Goal: Use online tool/utility: Utilize a website feature to perform a specific function

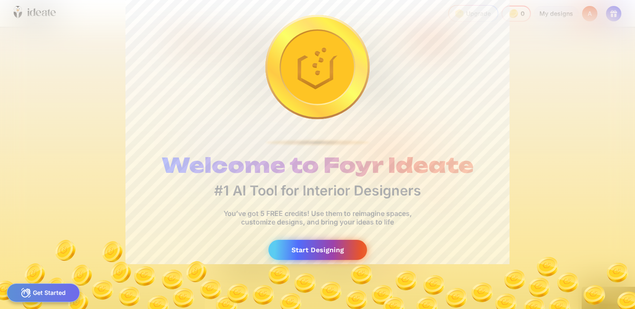
click at [330, 249] on div "Start Designing" at bounding box center [318, 250] width 99 height 20
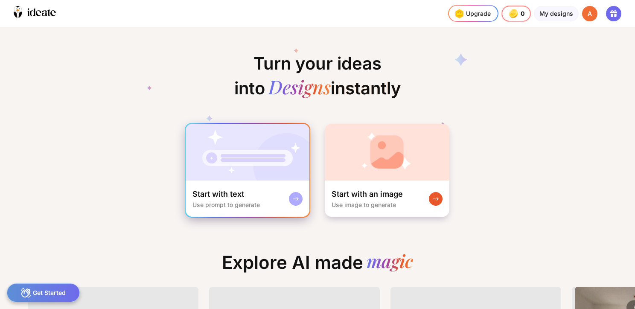
click at [255, 181] on div "Start with text Use prompt to generate" at bounding box center [248, 199] width 124 height 36
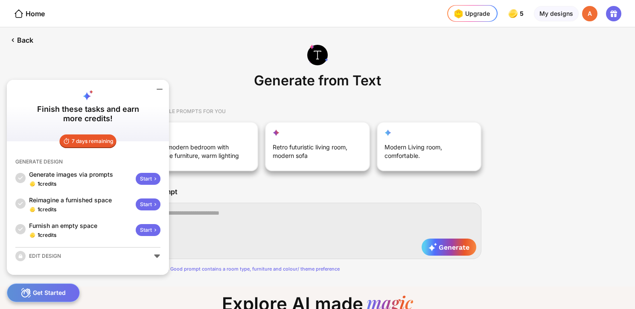
click at [197, 70] on div "Generate from Text SAMPLE PROMPTS FOR YOU A modern bedroom with nice furniture,…" at bounding box center [317, 156] width 635 height 259
click at [150, 178] on div "Start" at bounding box center [148, 179] width 25 height 12
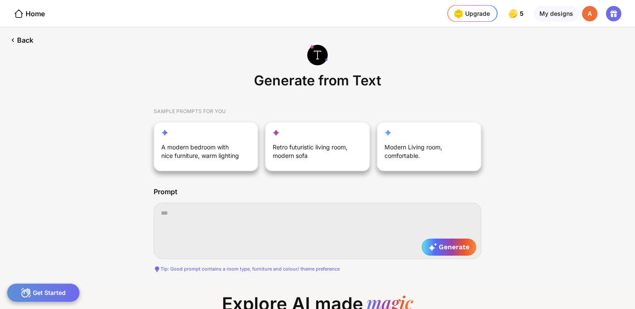
click at [253, 215] on textarea at bounding box center [318, 231] width 328 height 56
paste textarea "**********"
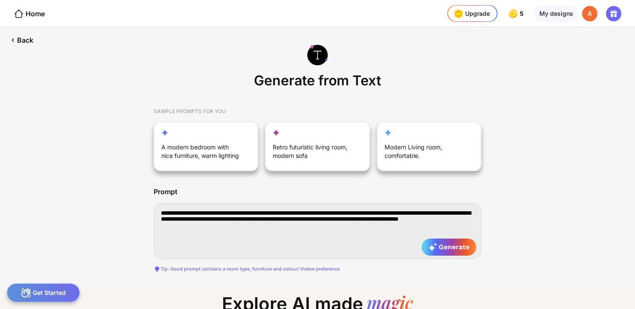
type textarea "**********"
drag, startPoint x: 446, startPoint y: 259, endPoint x: 440, endPoint y: 254, distance: 7.6
click at [444, 259] on div "**********" at bounding box center [318, 232] width 328 height 58
click at [438, 250] on span "Generate" at bounding box center [449, 247] width 41 height 9
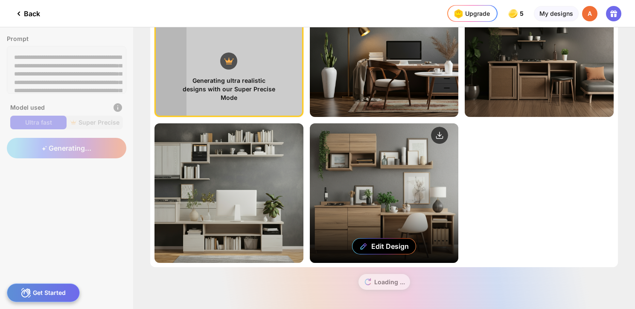
click at [402, 167] on div "Edit Design" at bounding box center [384, 193] width 149 height 140
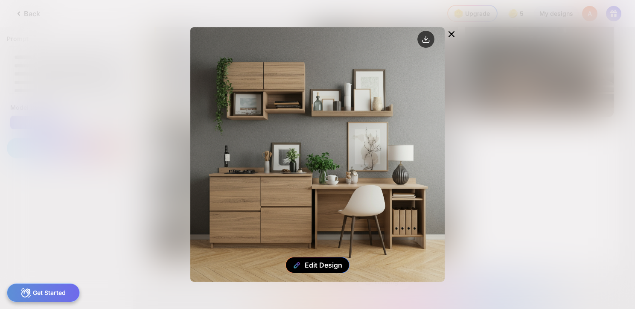
click at [454, 36] on icon at bounding box center [451, 34] width 5 height 5
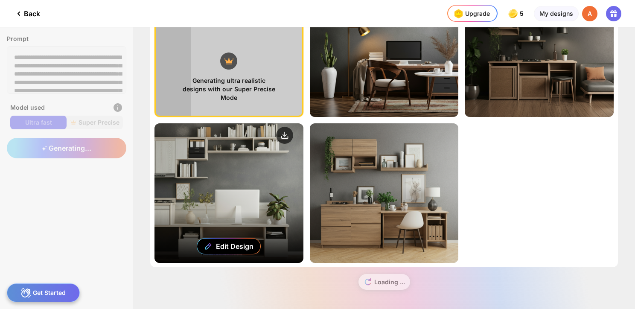
click at [247, 191] on div "Edit Design" at bounding box center [229, 193] width 149 height 140
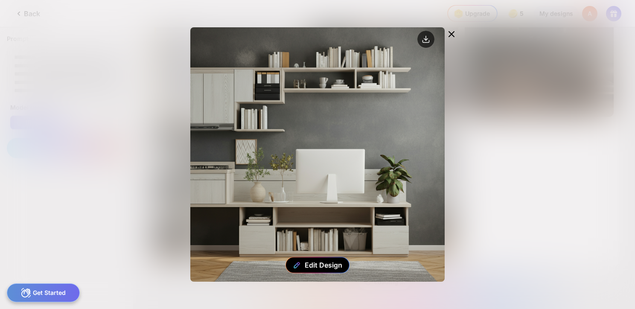
click at [451, 33] on icon at bounding box center [451, 34] width 5 height 5
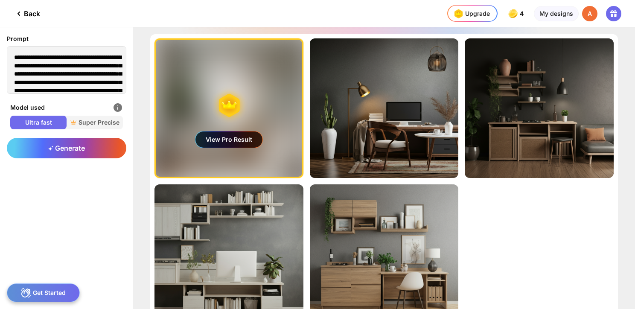
click at [215, 133] on div "View Pro Result" at bounding box center [229, 140] width 67 height 16
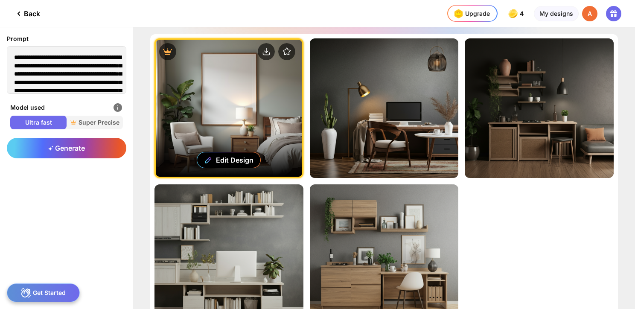
click at [254, 109] on div "Edit Design" at bounding box center [229, 108] width 146 height 137
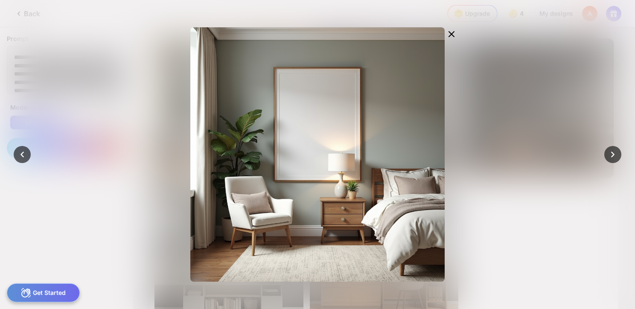
click at [452, 31] on icon at bounding box center [452, 34] width 10 height 10
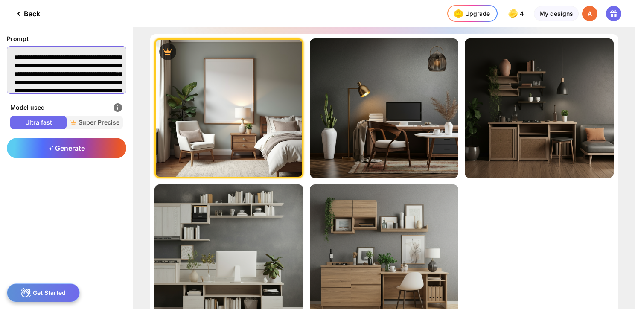
drag, startPoint x: 77, startPoint y: 87, endPoint x: 3, endPoint y: 30, distance: 92.6
click at [0, 21] on html "**********" at bounding box center [317, 154] width 635 height 309
paste textarea
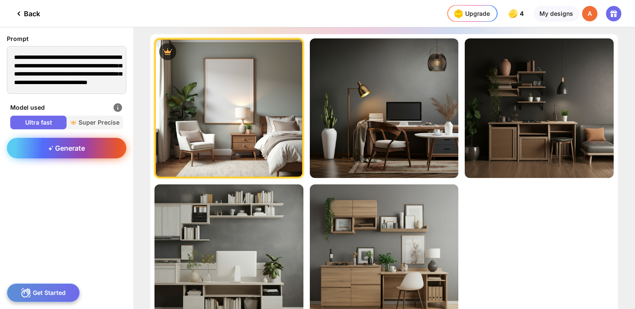
click at [65, 145] on span "Generate" at bounding box center [66, 148] width 37 height 9
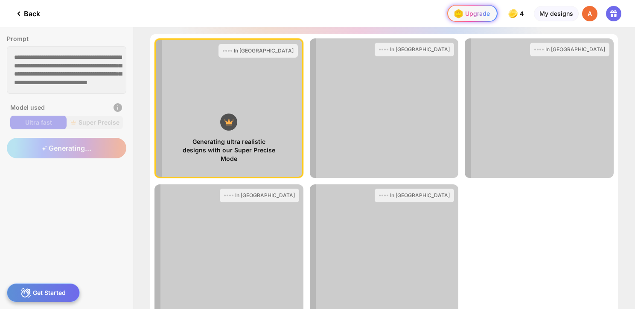
click at [465, 17] on img at bounding box center [459, 14] width 14 height 14
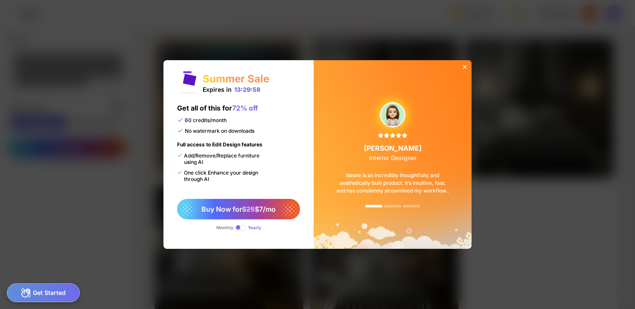
click at [465, 65] on icon at bounding box center [465, 67] width 7 height 7
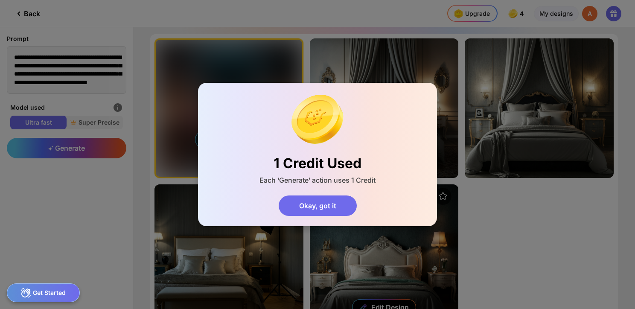
click at [322, 199] on div "Okay, got it" at bounding box center [318, 206] width 78 height 20
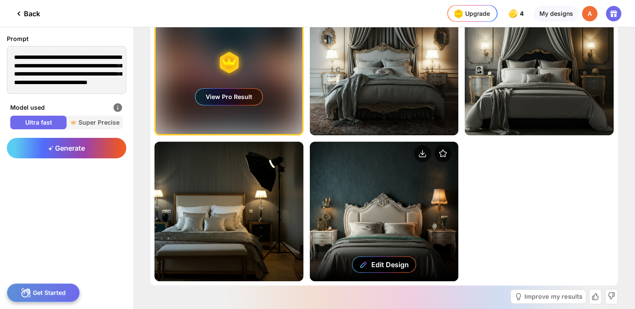
scroll to position [83, 0]
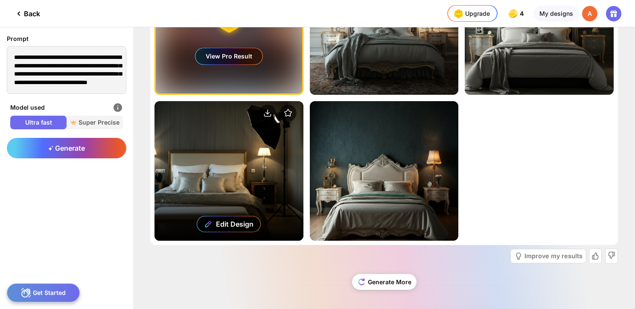
click at [272, 157] on div "Edit Design" at bounding box center [229, 171] width 149 height 140
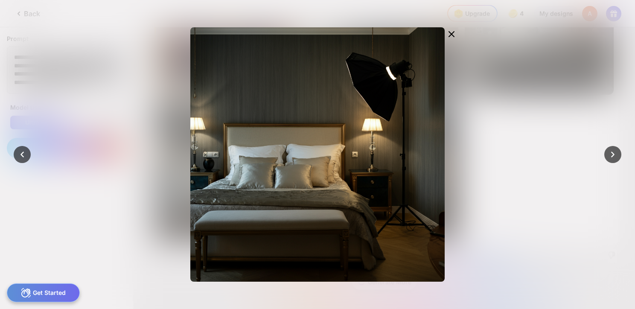
click at [503, 132] on div at bounding box center [317, 154] width 635 height 309
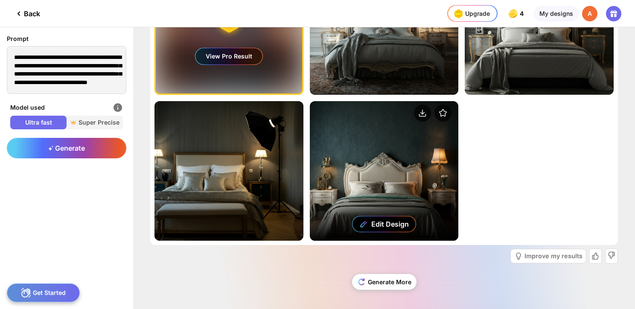
click at [421, 162] on div "Edit Design" at bounding box center [384, 171] width 149 height 140
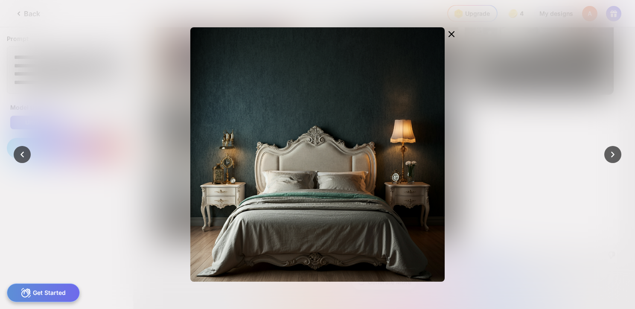
click at [506, 135] on div at bounding box center [317, 154] width 635 height 309
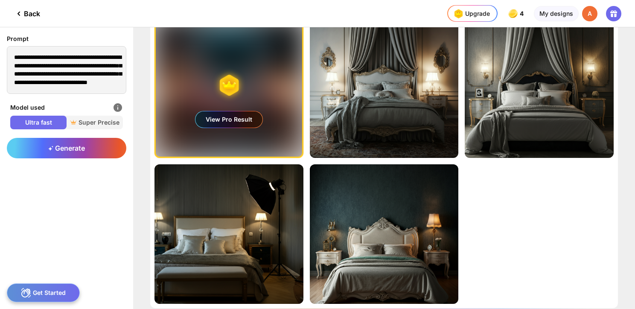
scroll to position [0, 0]
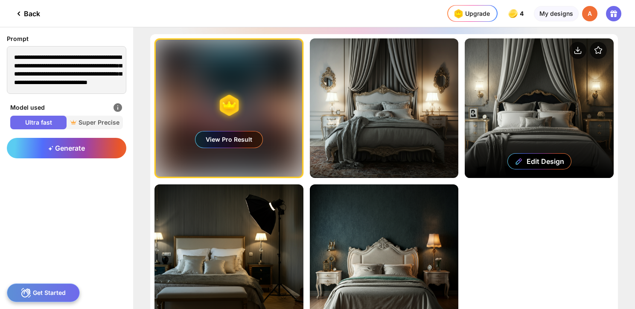
click at [545, 106] on div "Edit Design" at bounding box center [539, 108] width 149 height 140
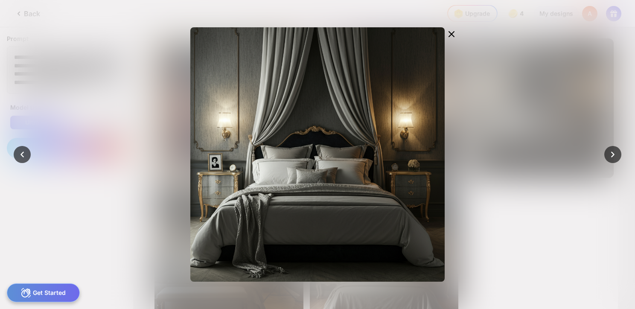
click at [547, 108] on div at bounding box center [317, 154] width 635 height 309
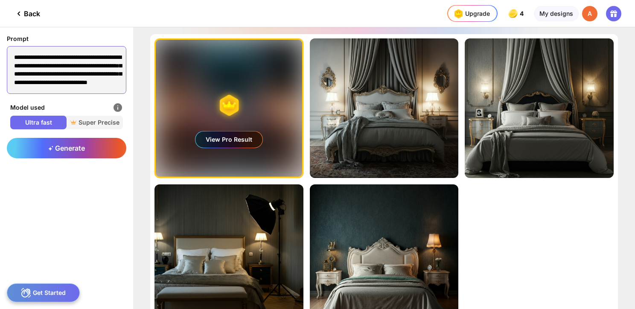
drag, startPoint x: 68, startPoint y: 91, endPoint x: -20, endPoint y: 7, distance: 122.3
click at [0, 7] on html "**********" at bounding box center [317, 154] width 635 height 309
paste textarea "**********"
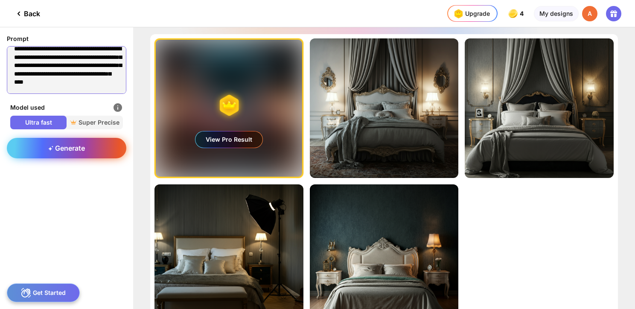
type textarea "**********"
click at [89, 141] on div "Generate" at bounding box center [67, 148] width 120 height 20
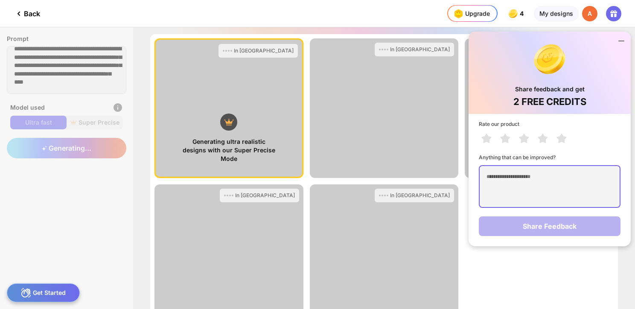
click at [544, 184] on textarea at bounding box center [550, 186] width 142 height 43
type textarea "*"
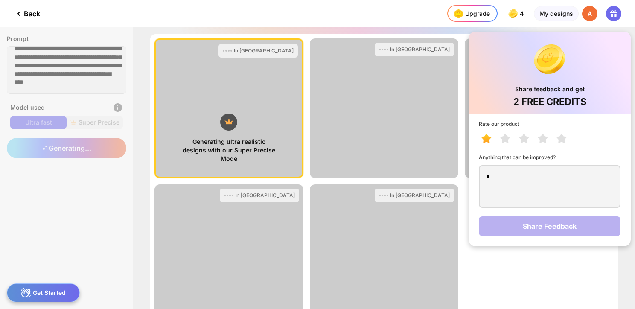
click at [483, 137] on icon at bounding box center [487, 138] width 10 height 9
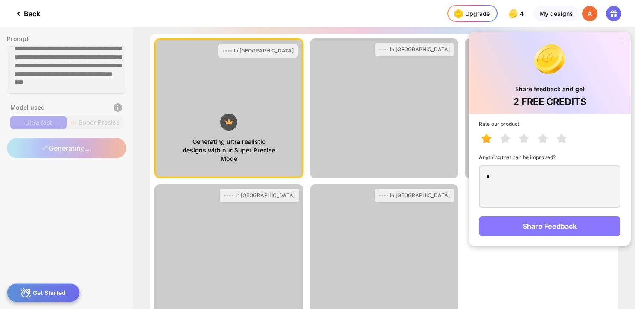
click at [528, 225] on div "Share Feedback" at bounding box center [550, 226] width 142 height 20
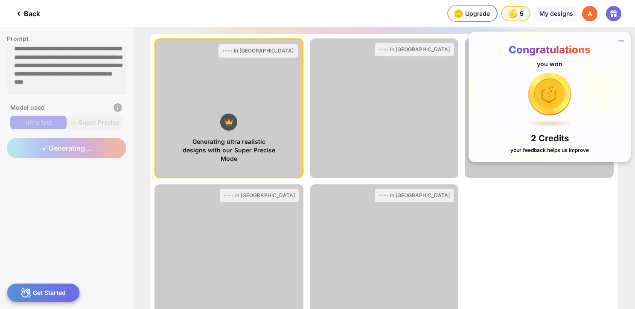
click at [622, 38] on icon at bounding box center [622, 41] width 10 height 10
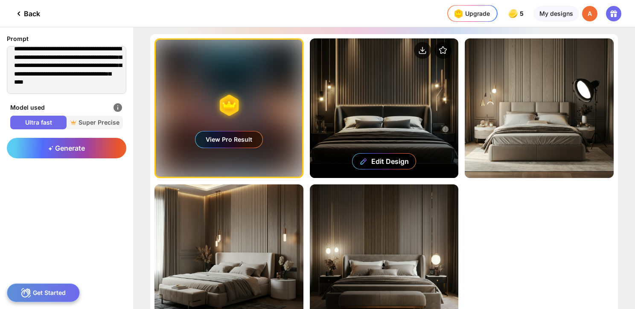
click at [423, 93] on div "Edit Design" at bounding box center [384, 108] width 149 height 140
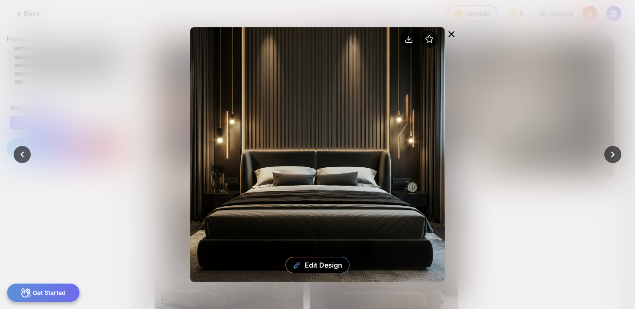
click at [453, 31] on icon at bounding box center [452, 34] width 10 height 10
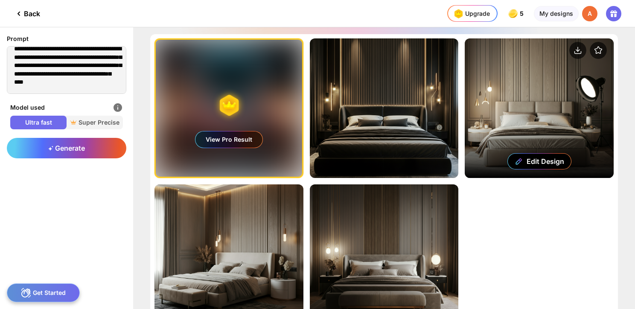
click at [553, 109] on div "Edit Design" at bounding box center [539, 108] width 149 height 140
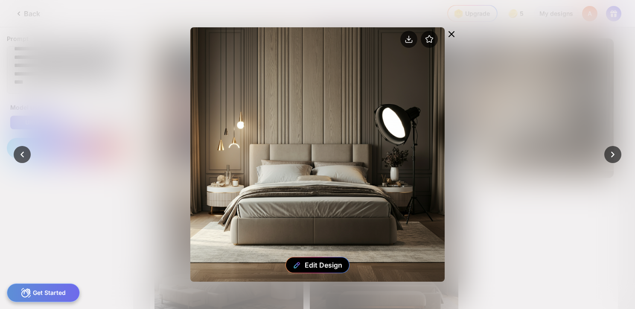
click at [454, 31] on icon at bounding box center [452, 34] width 10 height 10
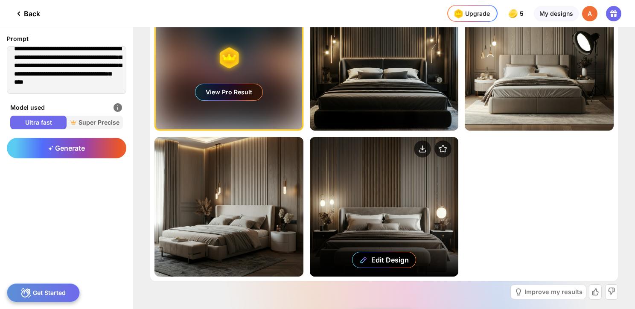
scroll to position [83, 0]
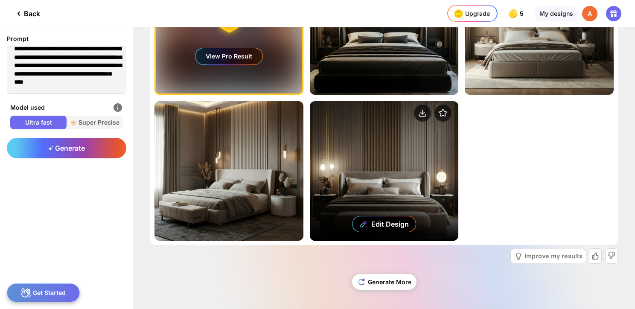
click at [415, 147] on div "Edit Design" at bounding box center [384, 171] width 149 height 140
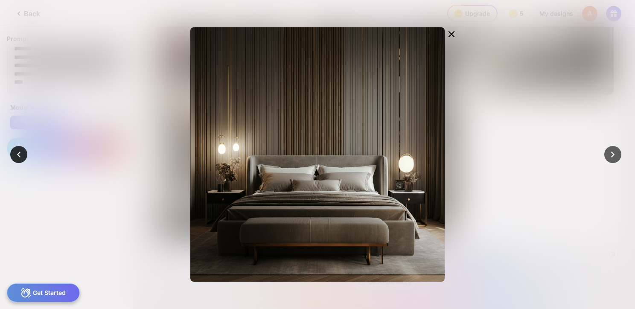
click at [22, 152] on icon at bounding box center [19, 155] width 12 height 12
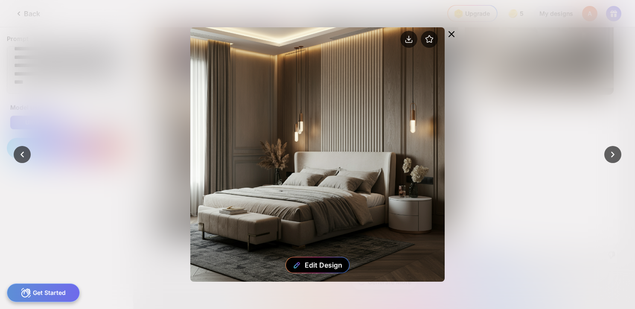
click at [453, 29] on icon at bounding box center [452, 34] width 10 height 10
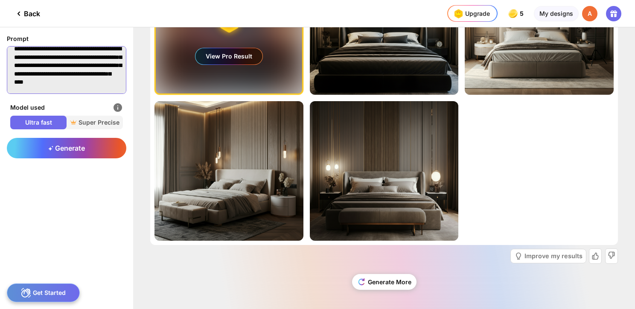
scroll to position [0, 0]
drag, startPoint x: 74, startPoint y: 53, endPoint x: 5, endPoint y: 27, distance: 73.9
click at [5, 26] on div "**********" at bounding box center [317, 154] width 635 height 309
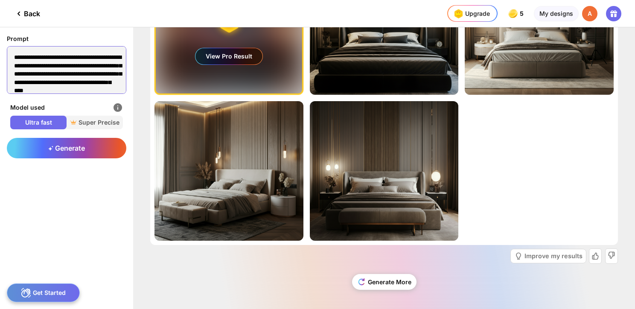
paste textarea "**********"
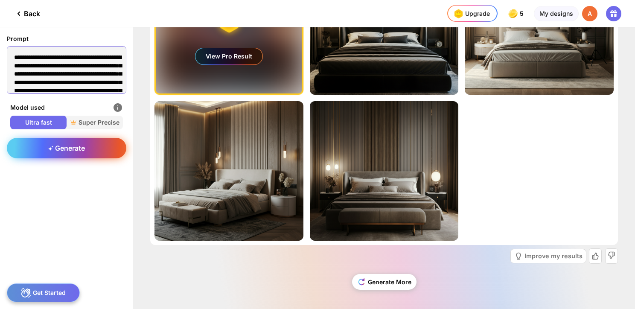
scroll to position [43, 0]
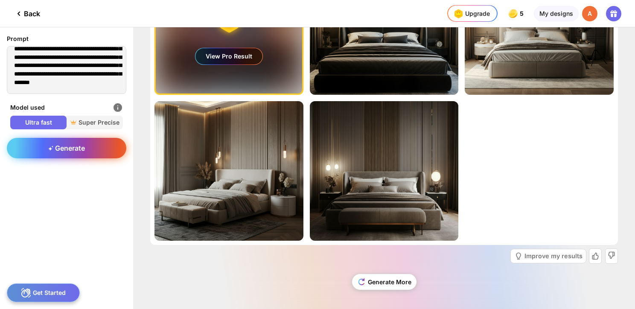
drag, startPoint x: 82, startPoint y: 162, endPoint x: 73, endPoint y: 149, distance: 15.2
click at [82, 161] on div "Generate" at bounding box center [66, 220] width 133 height 178
click at [72, 146] on span "Generate" at bounding box center [66, 148] width 37 height 9
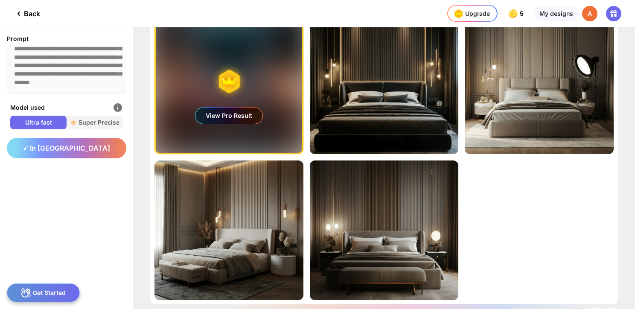
scroll to position [0, 0]
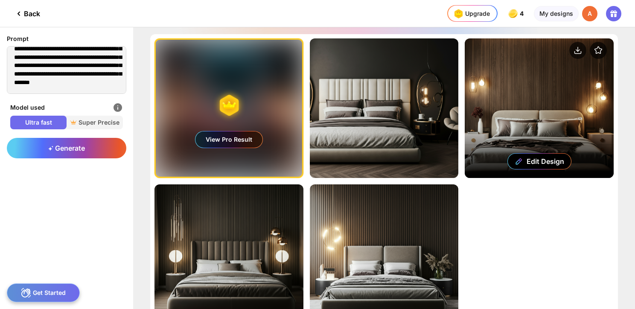
click at [514, 115] on div "Edit Design" at bounding box center [539, 108] width 149 height 140
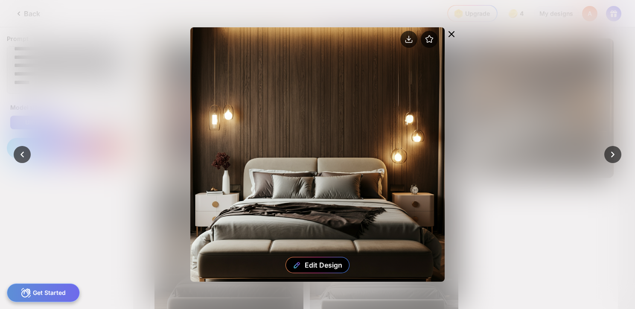
click at [456, 32] on div at bounding box center [452, 34] width 14 height 15
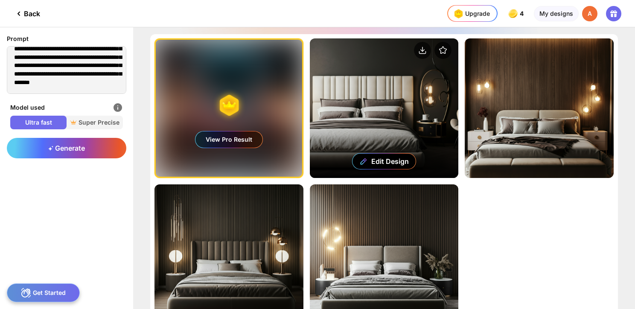
click at [369, 127] on div "Edit Design" at bounding box center [384, 108] width 149 height 140
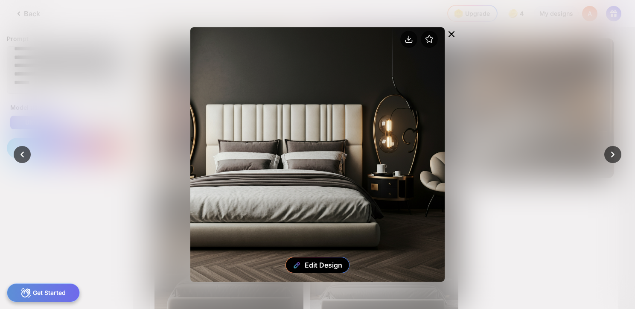
click at [451, 30] on icon at bounding box center [452, 34] width 10 height 10
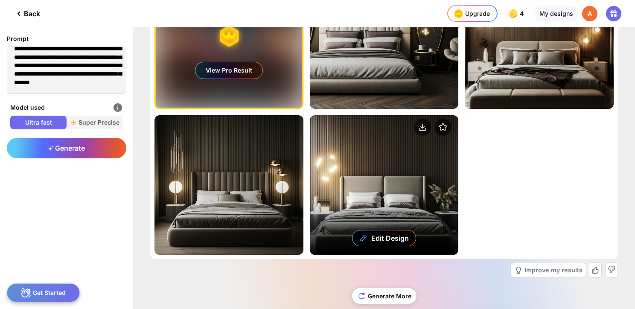
scroll to position [83, 0]
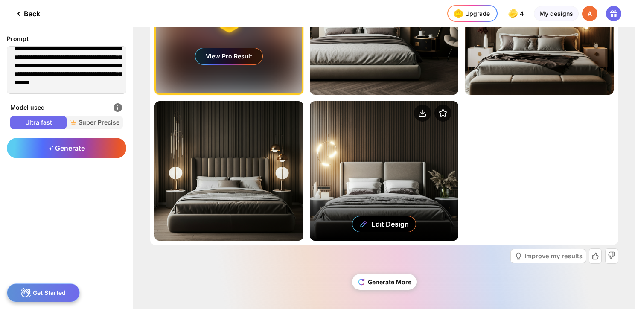
click at [374, 178] on div "Edit Design" at bounding box center [384, 171] width 149 height 140
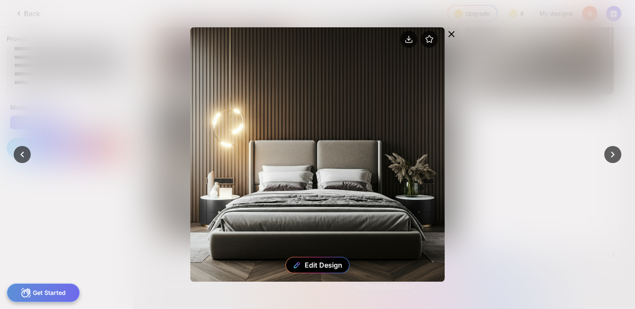
click at [453, 33] on icon at bounding box center [451, 34] width 5 height 5
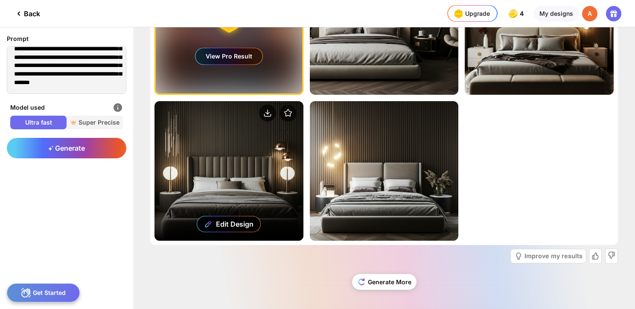
click at [196, 179] on div "Edit Design" at bounding box center [229, 171] width 149 height 140
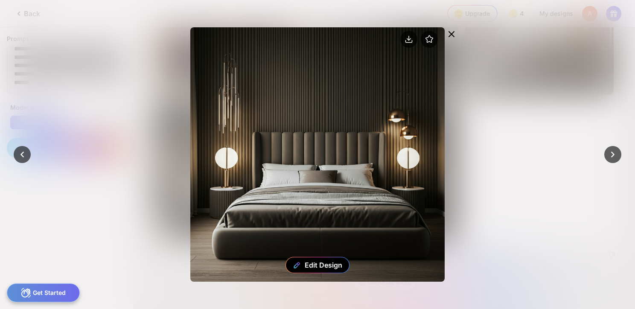
click at [450, 32] on icon at bounding box center [452, 34] width 10 height 10
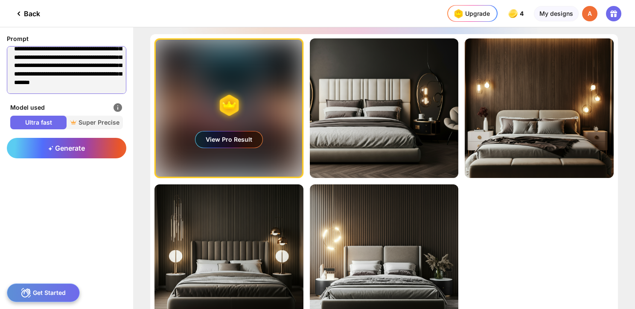
scroll to position [0, 0]
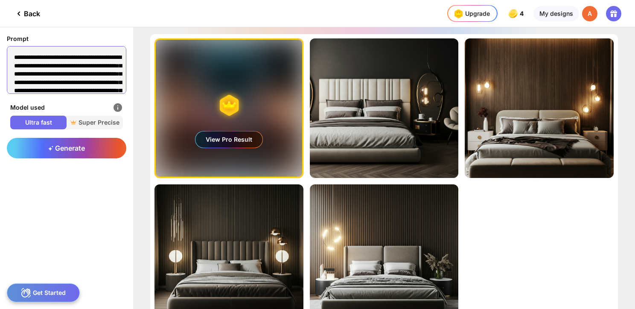
drag, startPoint x: 67, startPoint y: 88, endPoint x: 7, endPoint y: 19, distance: 91.4
click at [7, 19] on div "**********" at bounding box center [317, 154] width 635 height 309
paste textarea
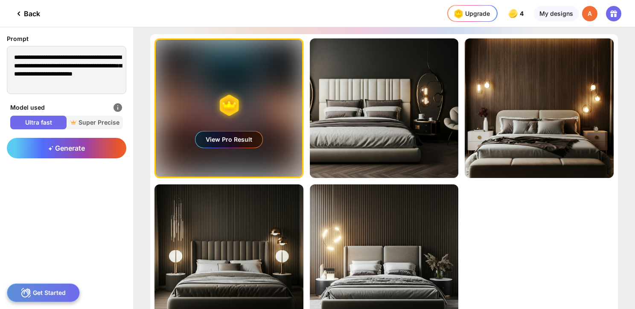
click at [61, 155] on div "Generate" at bounding box center [67, 148] width 120 height 20
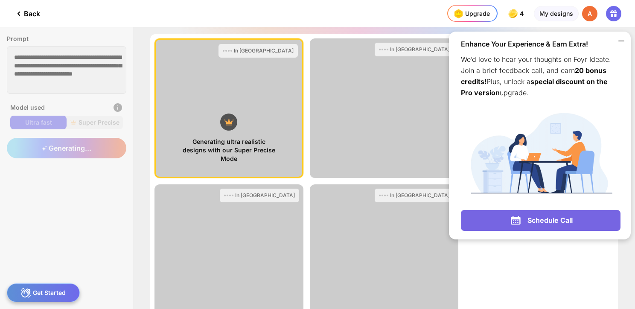
click at [623, 42] on icon at bounding box center [622, 41] width 10 height 10
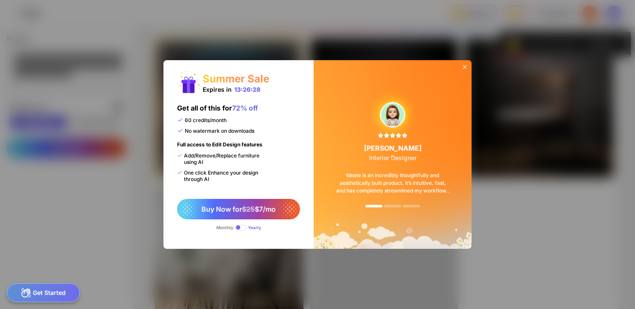
click at [471, 68] on div at bounding box center [465, 67] width 14 height 15
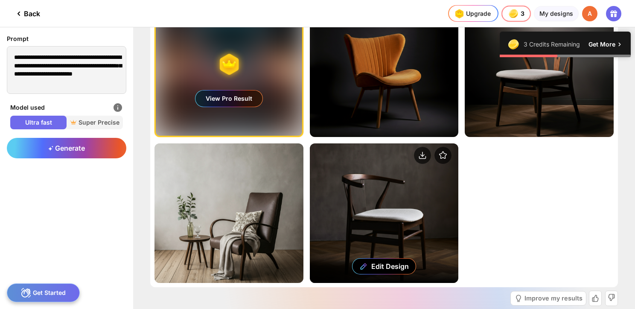
scroll to position [83, 0]
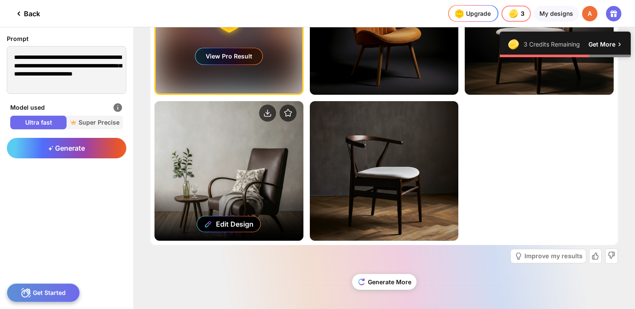
click at [254, 149] on div "Edit Design" at bounding box center [229, 171] width 149 height 140
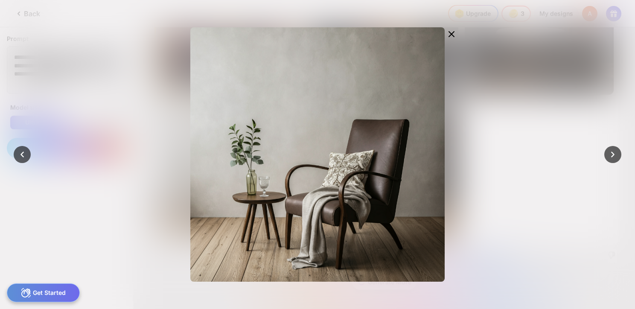
drag, startPoint x: 490, startPoint y: 130, endPoint x: 483, endPoint y: 128, distance: 7.0
click at [489, 130] on div "Edit Design" at bounding box center [318, 154] width 362 height 254
click at [453, 32] on icon at bounding box center [452, 34] width 10 height 10
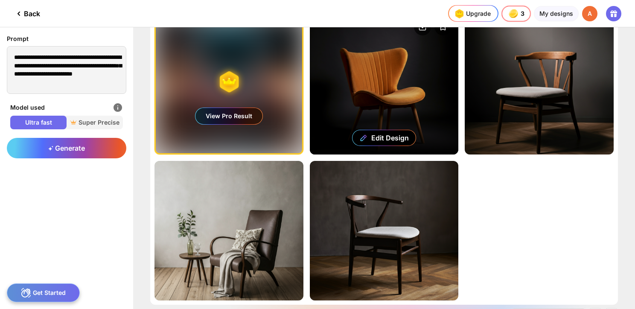
scroll to position [0, 0]
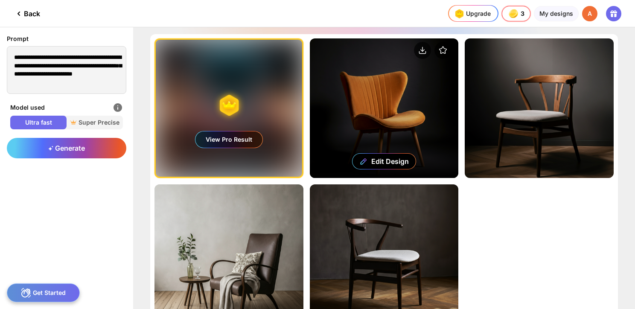
click at [378, 99] on div "Edit Design" at bounding box center [384, 108] width 149 height 140
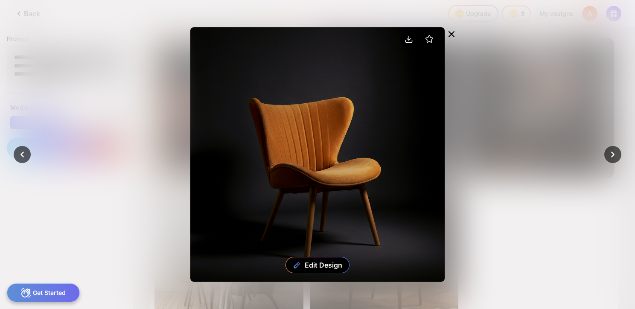
click at [452, 34] on icon at bounding box center [451, 34] width 5 height 5
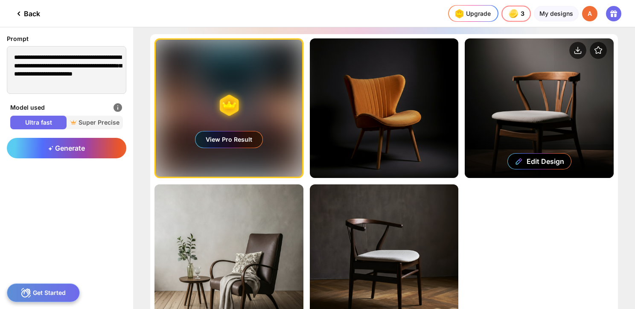
click at [513, 95] on div "Edit Design" at bounding box center [539, 108] width 149 height 140
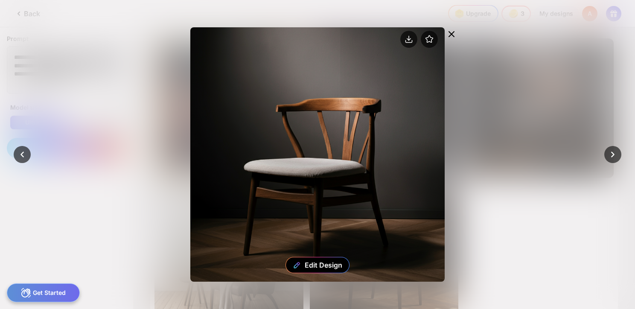
click at [450, 32] on icon at bounding box center [451, 34] width 5 height 5
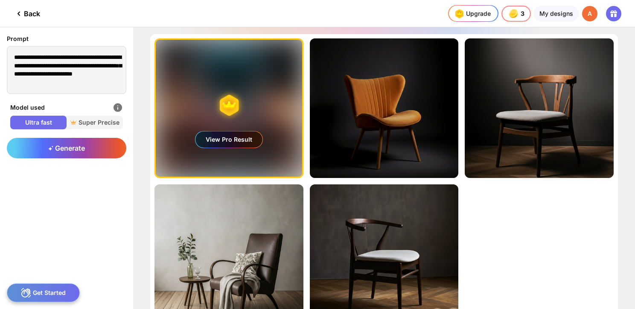
click at [87, 128] on div "Ultra fast Super Precise" at bounding box center [66, 123] width 113 height 14
click at [85, 121] on span "Super Precise" at bounding box center [95, 122] width 56 height 9
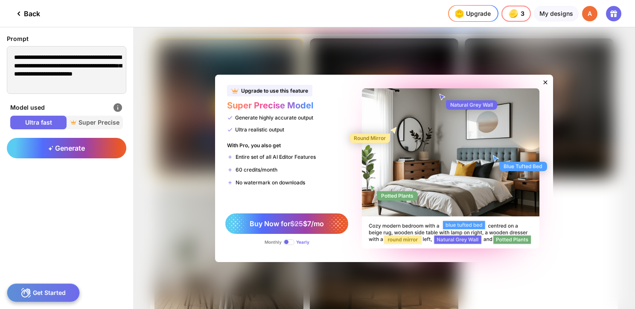
click at [289, 242] on span at bounding box center [289, 243] width 11 height 6
click at [107, 178] on div "Generate" at bounding box center [66, 220] width 133 height 178
drag, startPoint x: 543, startPoint y: 80, endPoint x: 537, endPoint y: 81, distance: 6.4
click at [543, 80] on icon at bounding box center [545, 82] width 7 height 7
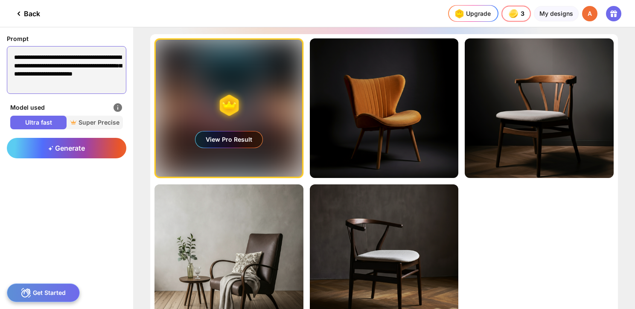
drag, startPoint x: 90, startPoint y: 82, endPoint x: -20, endPoint y: 12, distance: 131.1
click at [0, 12] on html "**********" at bounding box center [317, 154] width 635 height 309
paste textarea "***"
type textarea "**********"
click at [76, 147] on span "Generate" at bounding box center [66, 148] width 37 height 9
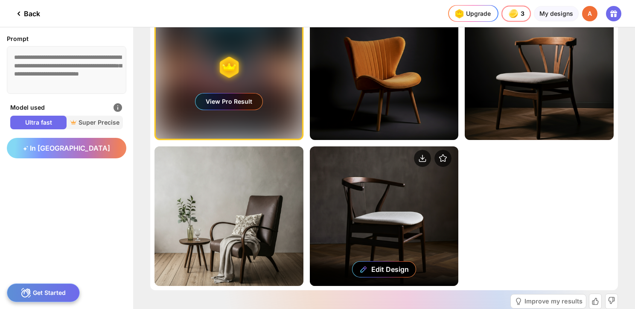
scroll to position [83, 0]
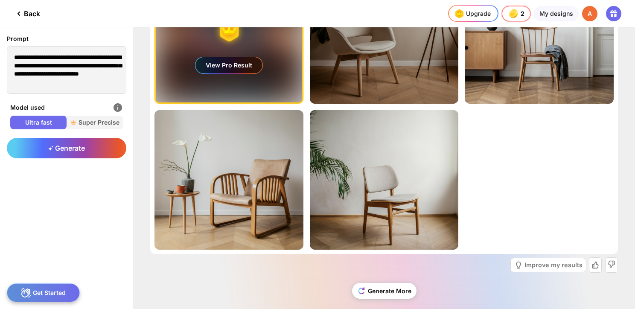
scroll to position [83, 0]
